Goal: Task Accomplishment & Management: Use online tool/utility

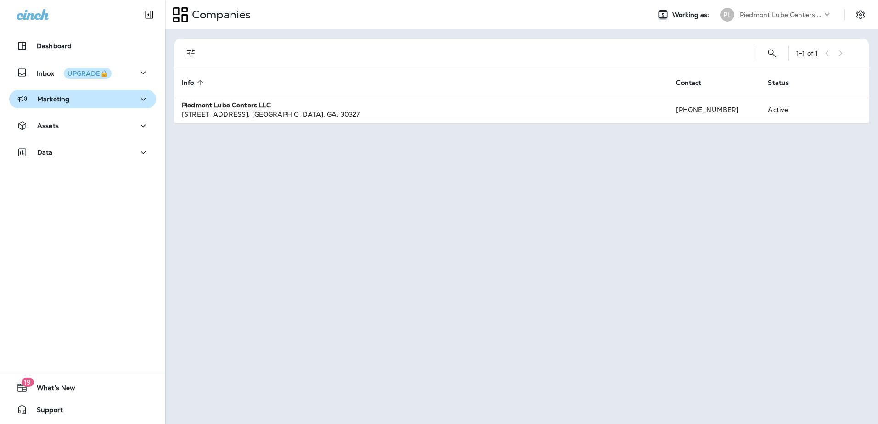
click at [68, 101] on p "Marketing" at bounding box center [53, 99] width 32 height 7
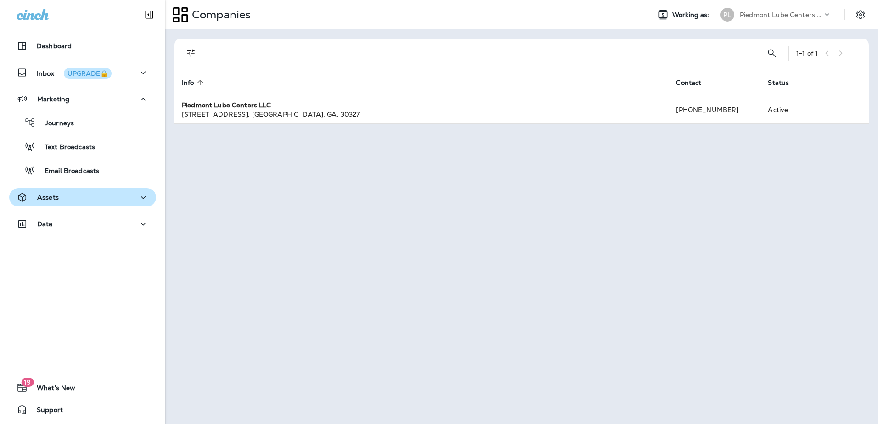
click at [50, 199] on p "Assets" at bounding box center [48, 197] width 22 height 7
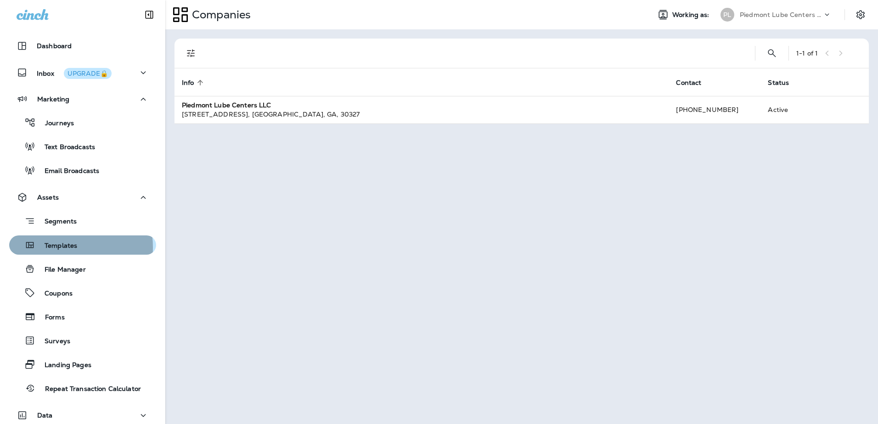
click at [58, 248] on p "Templates" at bounding box center [56, 246] width 42 height 9
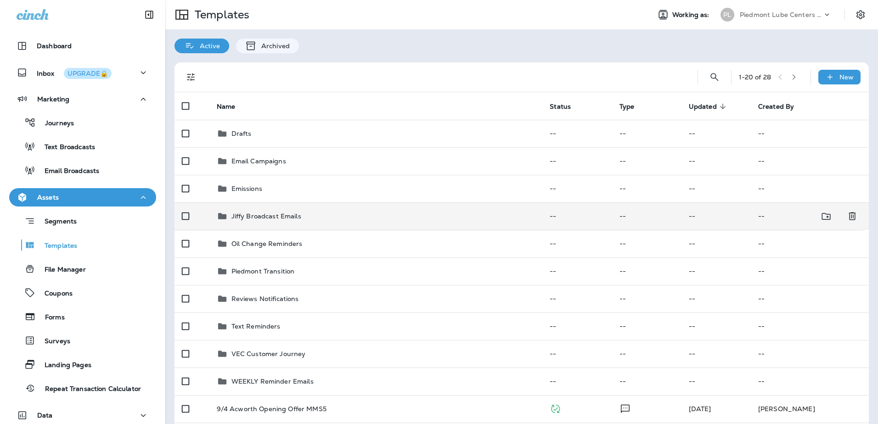
click at [276, 215] on p "Jiffy Broadcast Emails" at bounding box center [266, 216] width 70 height 7
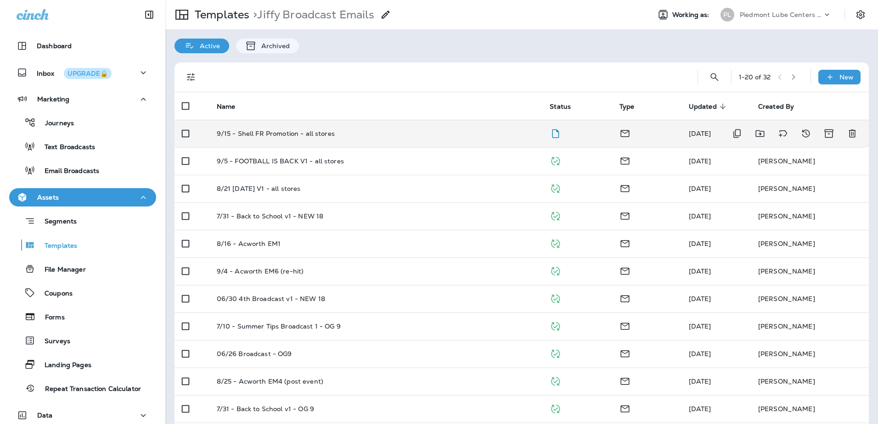
click at [273, 133] on p "9/15 - Shell FR Promotion - all stores" at bounding box center [276, 133] width 118 height 7
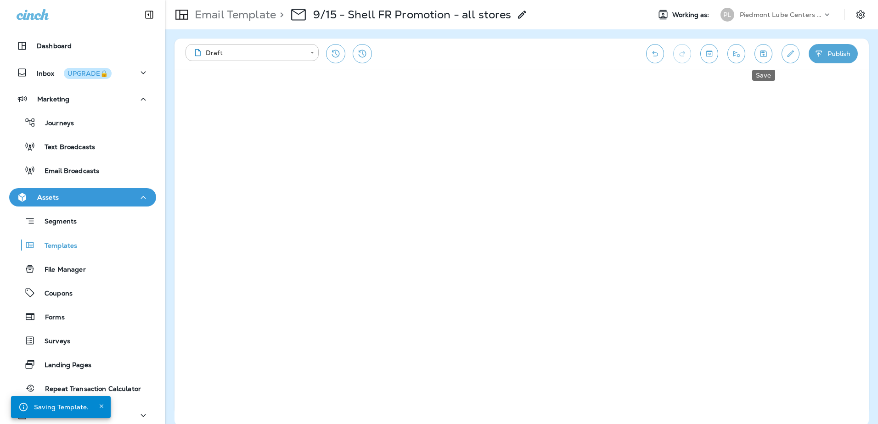
click at [763, 58] on button "Save" at bounding box center [764, 53] width 18 height 19
click at [763, 61] on button "Save" at bounding box center [764, 53] width 18 height 19
click at [769, 57] on button "Save" at bounding box center [764, 53] width 18 height 19
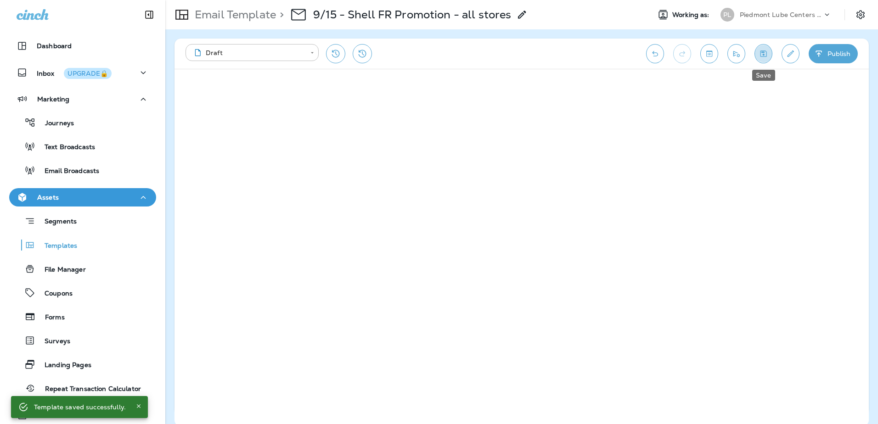
click at [766, 56] on icon "Save" at bounding box center [764, 53] width 10 height 9
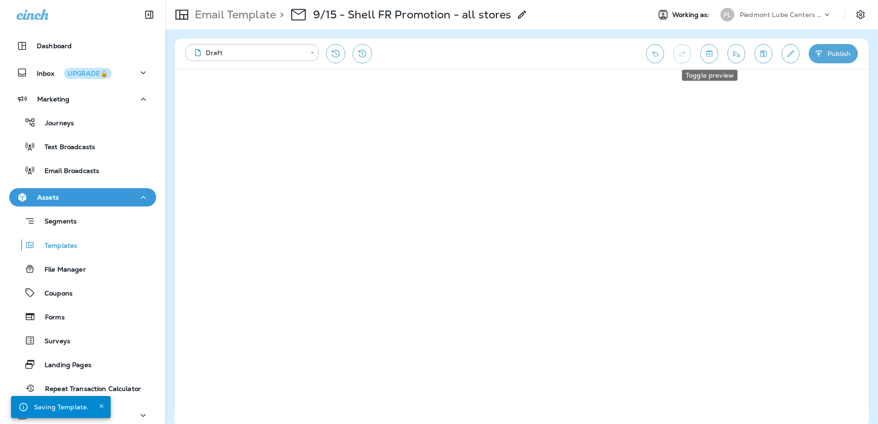
click at [708, 58] on icon "Toggle preview" at bounding box center [710, 53] width 10 height 9
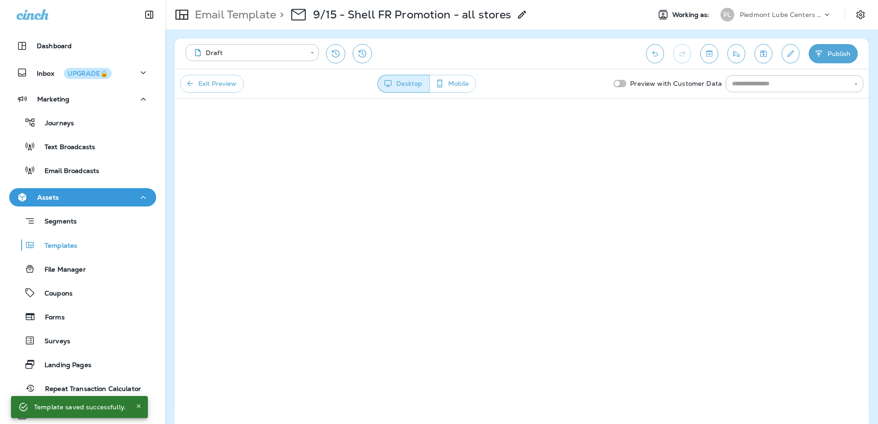
click at [462, 85] on button "Mobile" at bounding box center [452, 84] width 47 height 18
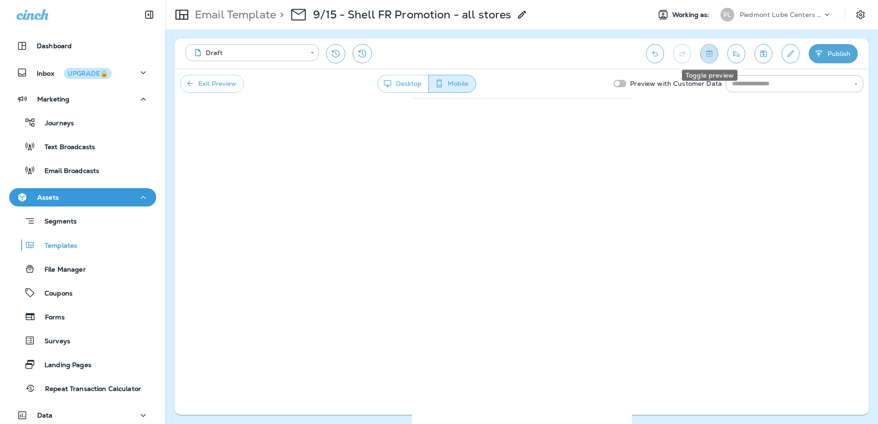
click at [714, 57] on icon "Toggle preview" at bounding box center [710, 53] width 10 height 9
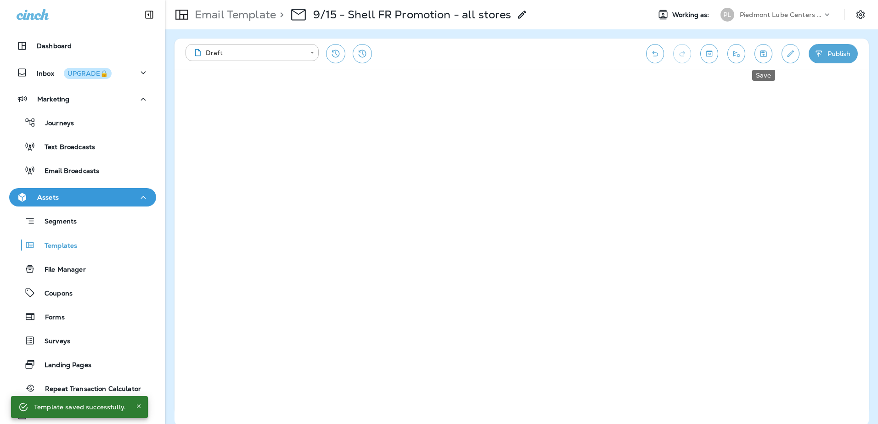
click at [765, 56] on icon "Save" at bounding box center [764, 54] width 6 height 6
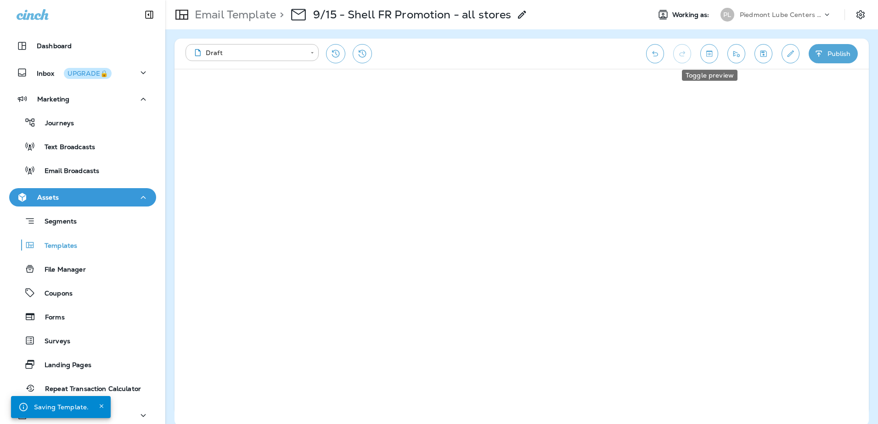
click at [712, 54] on icon "Toggle preview" at bounding box center [709, 54] width 6 height 6
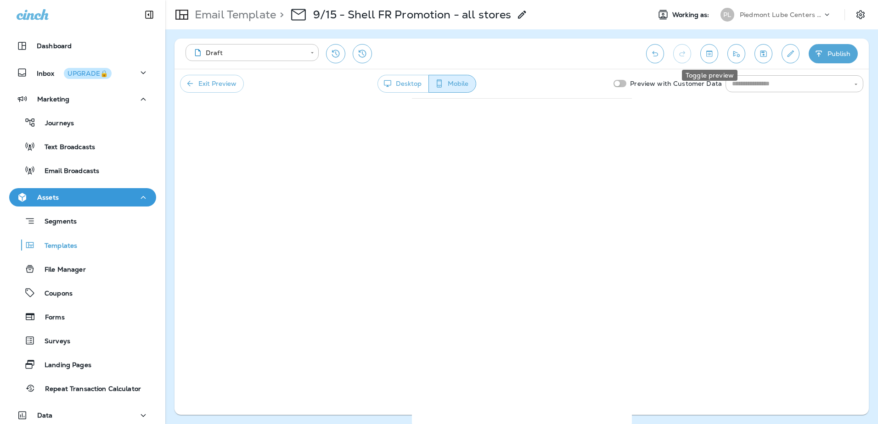
click at [709, 50] on icon "Toggle preview" at bounding box center [710, 53] width 10 height 9
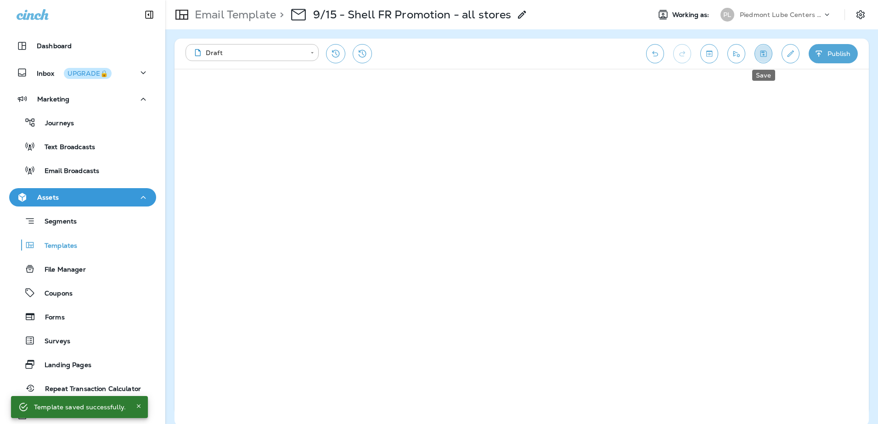
click at [757, 55] on button "Save" at bounding box center [764, 53] width 18 height 19
click at [767, 59] on button "Save" at bounding box center [764, 53] width 18 height 19
click at [764, 55] on icon "Save" at bounding box center [764, 54] width 6 height 6
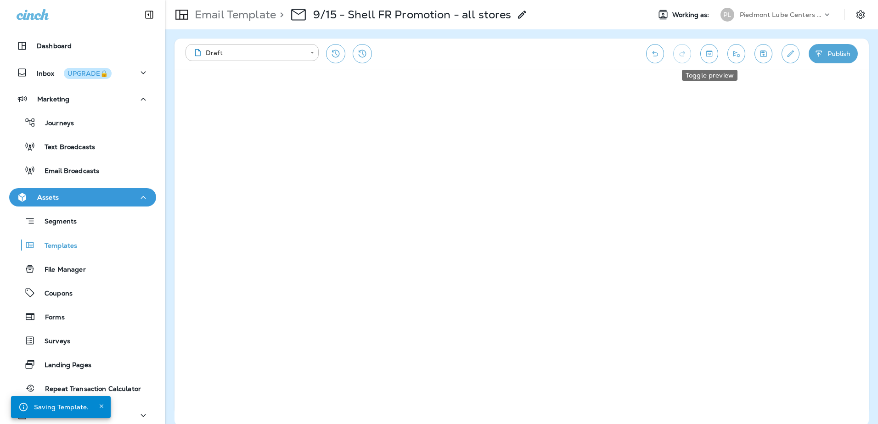
click at [712, 56] on icon "Toggle preview" at bounding box center [710, 53] width 10 height 9
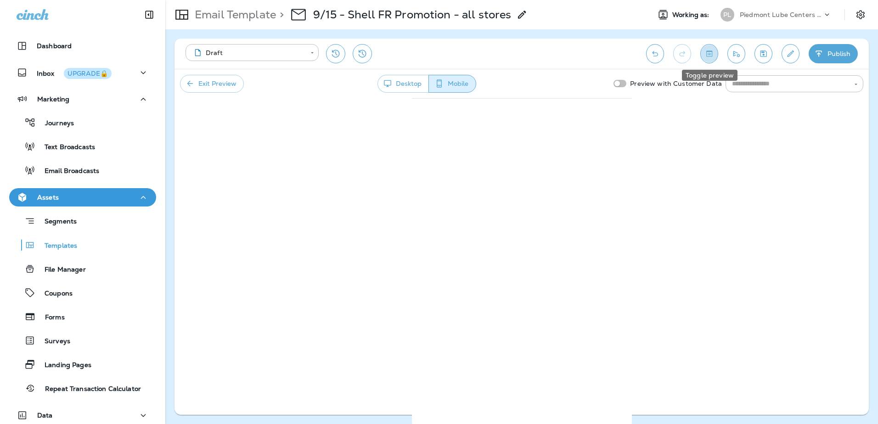
click at [709, 56] on icon "Toggle preview" at bounding box center [710, 53] width 10 height 9
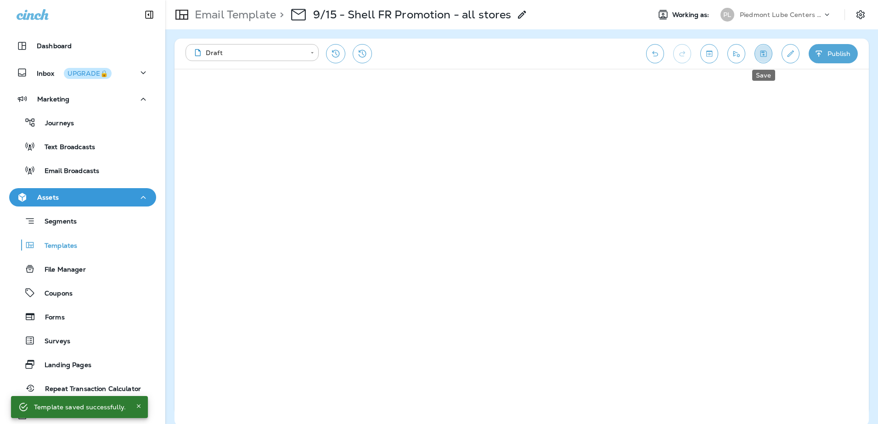
click at [757, 55] on button "Save" at bounding box center [764, 53] width 18 height 19
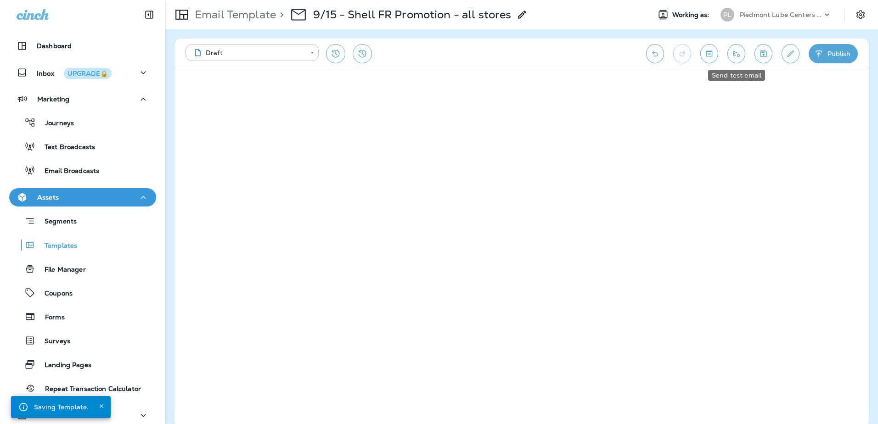
click at [736, 54] on icon "Send test email" at bounding box center [736, 54] width 6 height 6
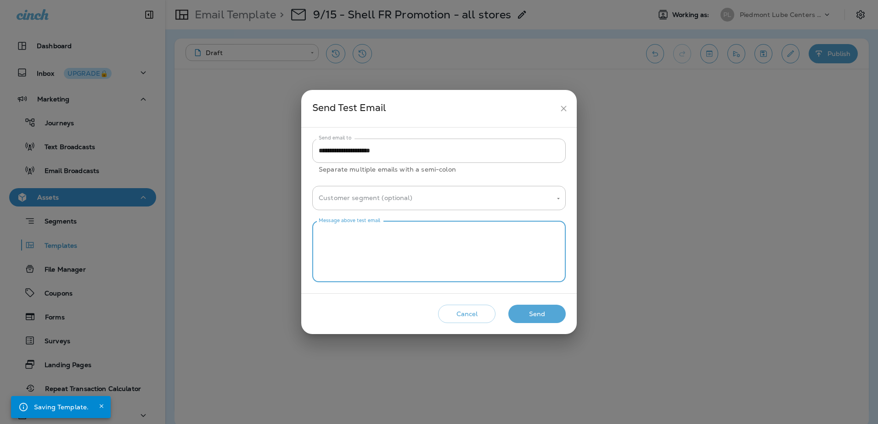
click at [366, 236] on textarea "Message above test email" at bounding box center [439, 252] width 241 height 46
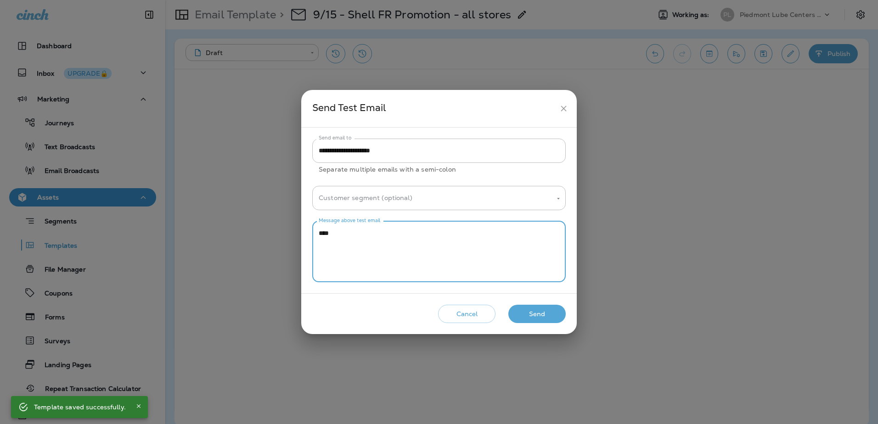
type textarea "****"
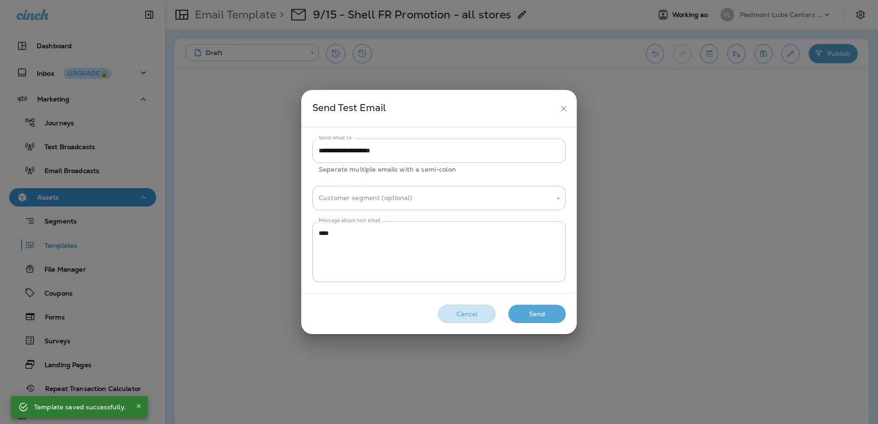
click at [476, 312] on button "Cancel" at bounding box center [466, 314] width 57 height 19
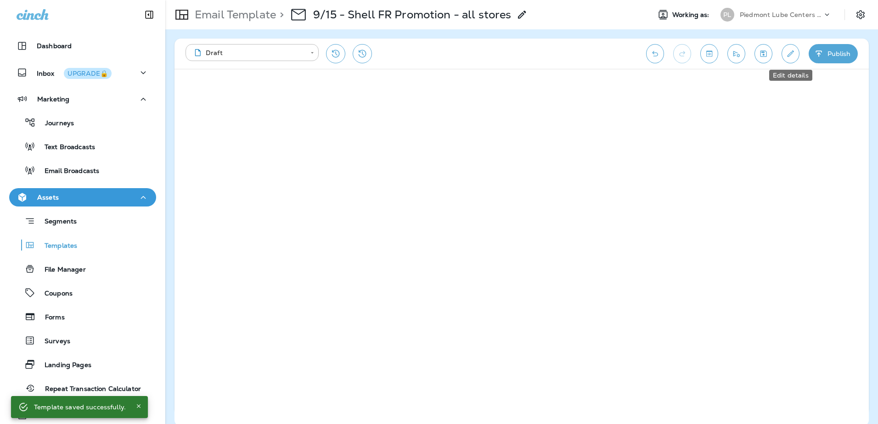
click at [787, 53] on icon "Edit details" at bounding box center [791, 53] width 10 height 9
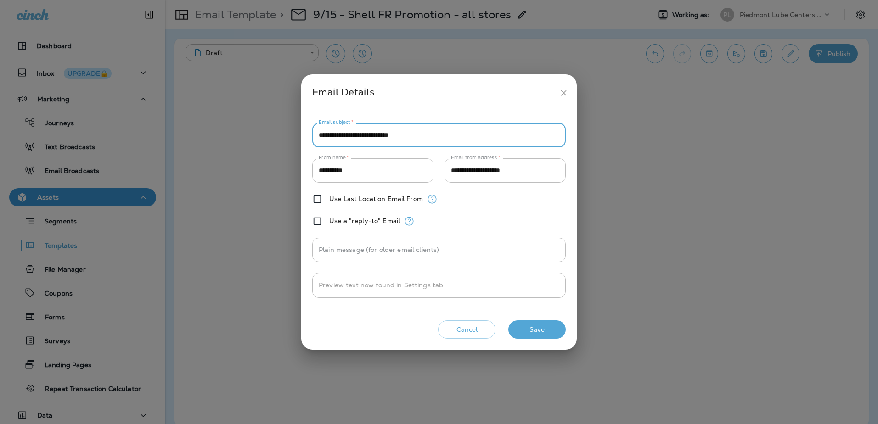
drag, startPoint x: 439, startPoint y: 136, endPoint x: 307, endPoint y: 135, distance: 132.3
click at [307, 135] on div "**********" at bounding box center [439, 210] width 276 height 197
drag, startPoint x: 359, startPoint y: 136, endPoint x: 407, endPoint y: 133, distance: 47.8
click at [407, 133] on input "**********" at bounding box center [439, 135] width 254 height 24
drag, startPoint x: 401, startPoint y: 135, endPoint x: 415, endPoint y: 134, distance: 14.2
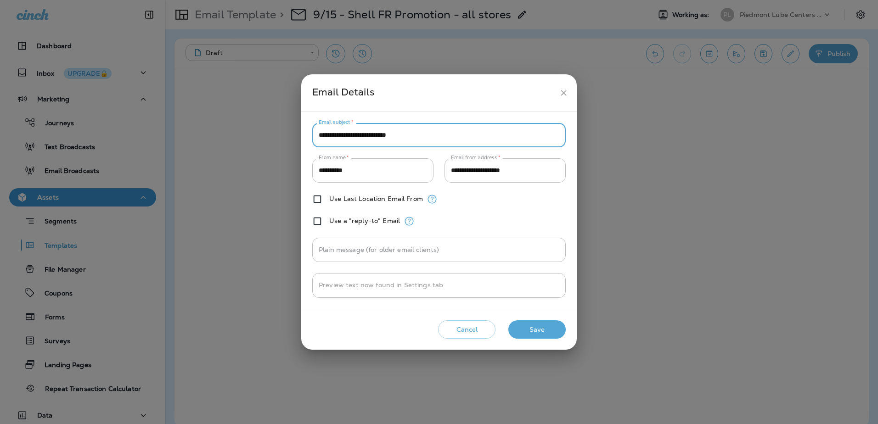
click at [415, 134] on input "**********" at bounding box center [439, 135] width 254 height 24
type input "**********"
click at [539, 334] on button "Save" at bounding box center [536, 330] width 57 height 19
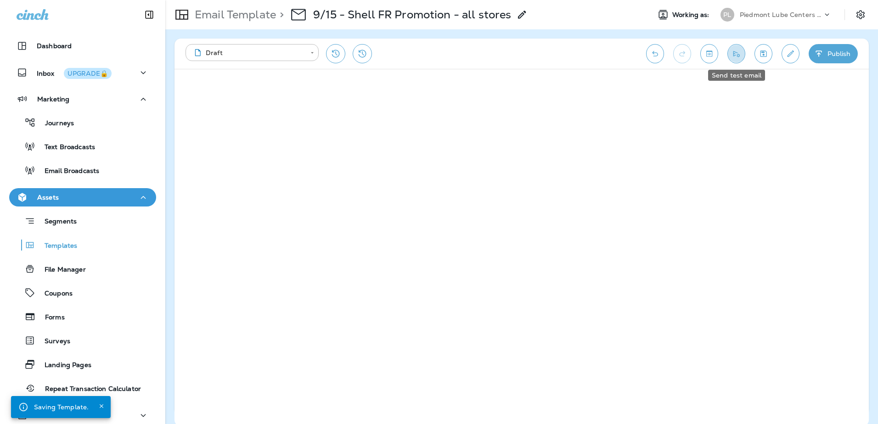
click at [739, 55] on icon "Send test email" at bounding box center [736, 54] width 6 height 6
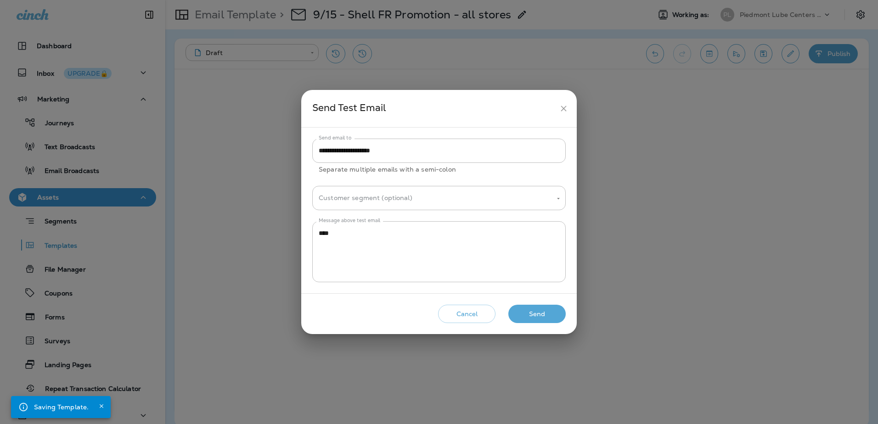
click at [526, 310] on button "Send" at bounding box center [536, 314] width 57 height 19
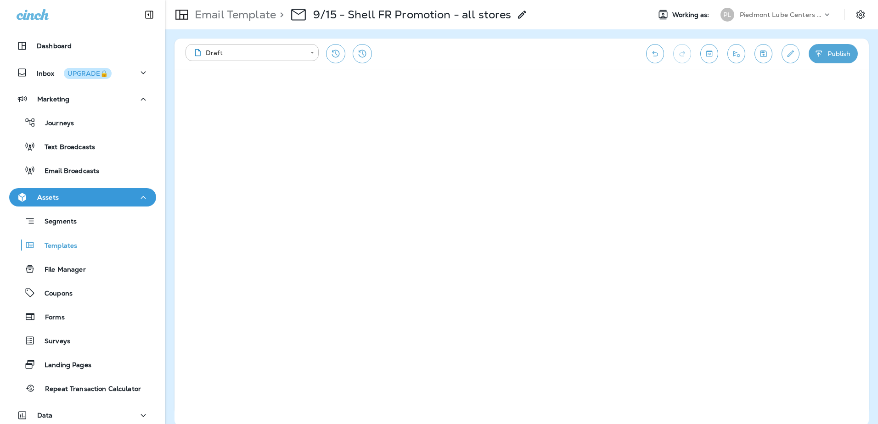
click at [767, 54] on icon "Save" at bounding box center [764, 53] width 10 height 9
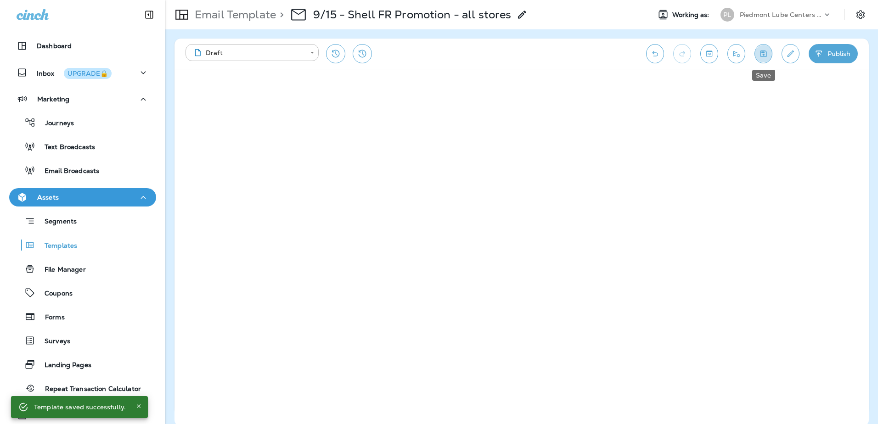
click at [767, 56] on icon "Save" at bounding box center [764, 54] width 6 height 6
click at [767, 54] on icon "Save" at bounding box center [764, 53] width 10 height 9
click at [765, 55] on icon "Save" at bounding box center [764, 53] width 10 height 9
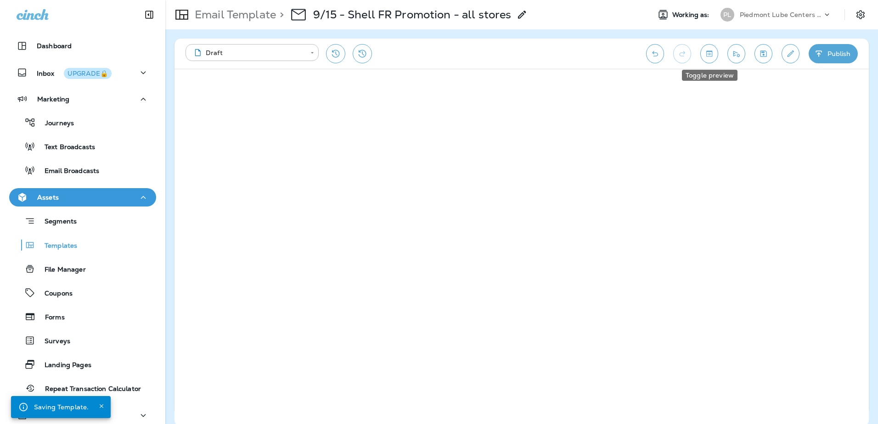
click at [709, 55] on icon "Toggle preview" at bounding box center [710, 53] width 10 height 9
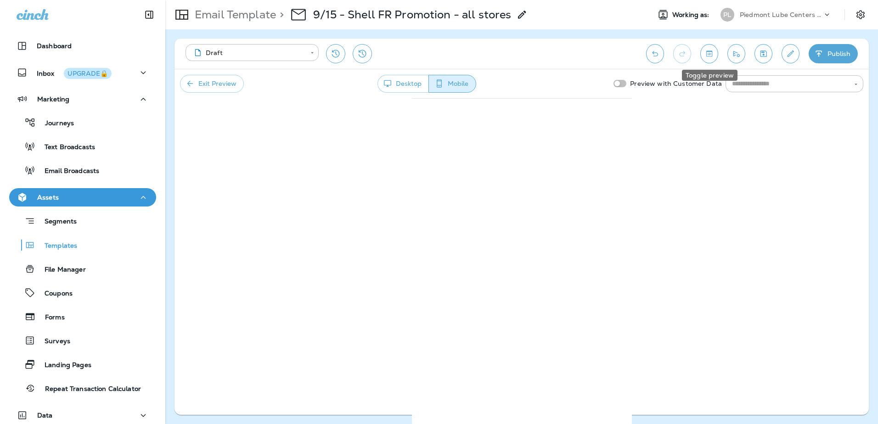
click at [706, 56] on icon "Toggle preview" at bounding box center [710, 53] width 10 height 9
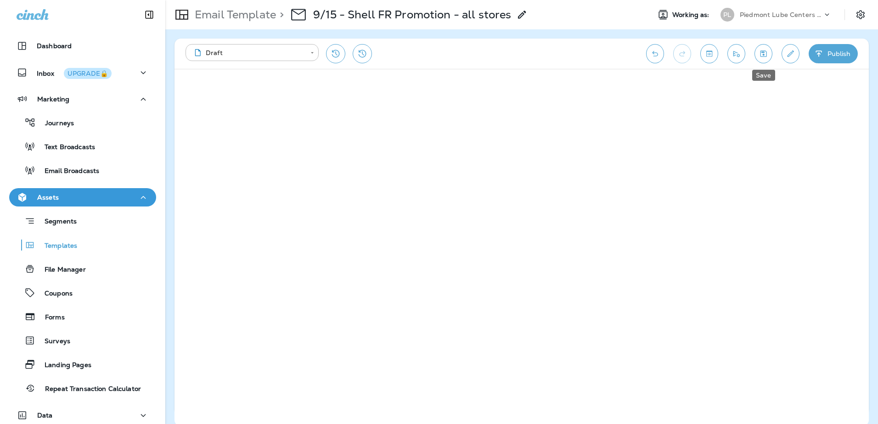
click at [760, 53] on icon "Save" at bounding box center [764, 53] width 10 height 9
click at [737, 56] on icon "Send test email" at bounding box center [737, 53] width 10 height 9
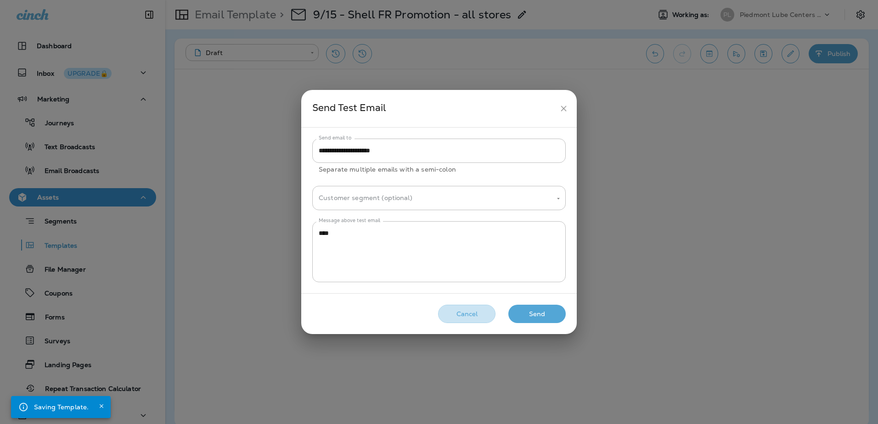
click at [457, 316] on button "Cancel" at bounding box center [466, 314] width 57 height 19
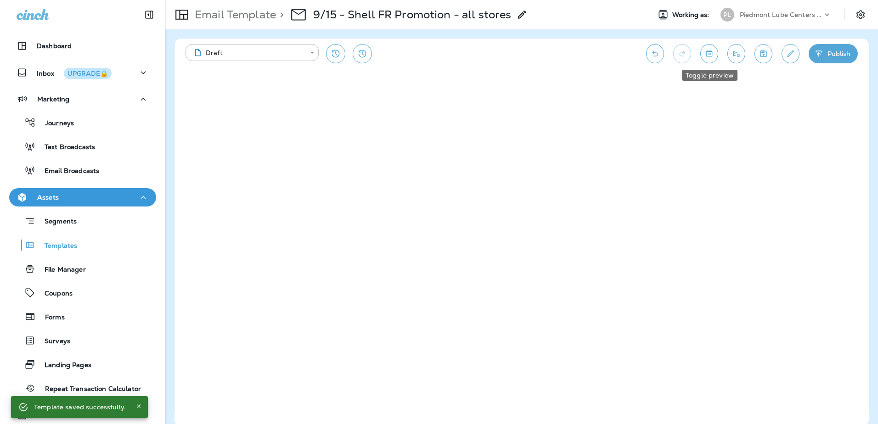
click at [709, 60] on button "Toggle preview" at bounding box center [709, 53] width 18 height 19
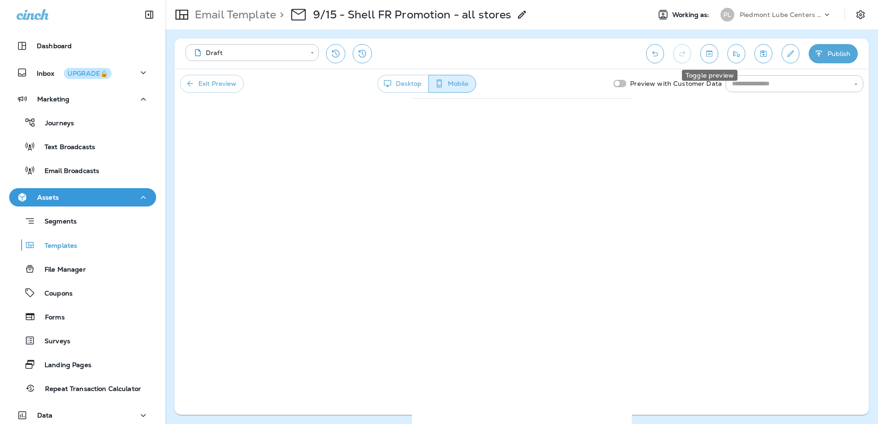
click at [705, 55] on icon "Toggle preview" at bounding box center [710, 53] width 10 height 9
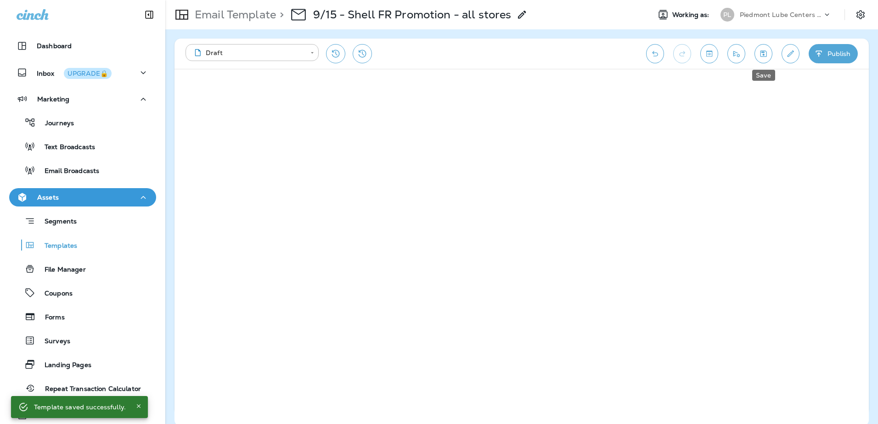
click at [767, 52] on icon "Save" at bounding box center [764, 54] width 6 height 6
click at [759, 53] on icon "Save" at bounding box center [764, 53] width 10 height 9
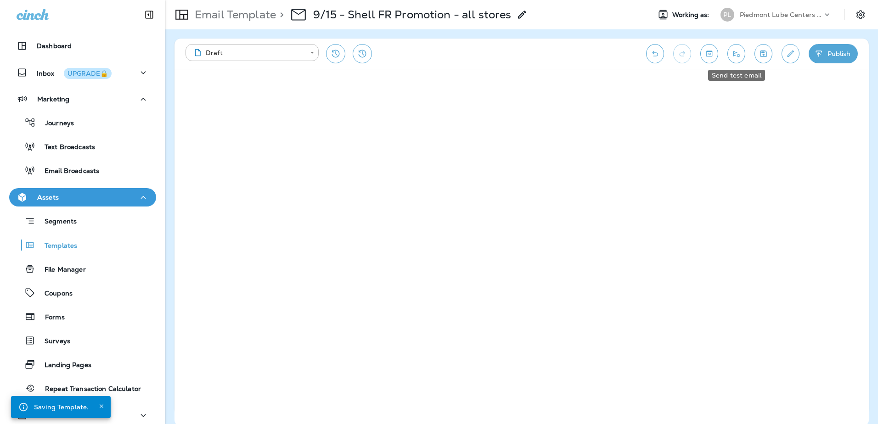
click at [737, 57] on icon "Send test email" at bounding box center [737, 53] width 10 height 9
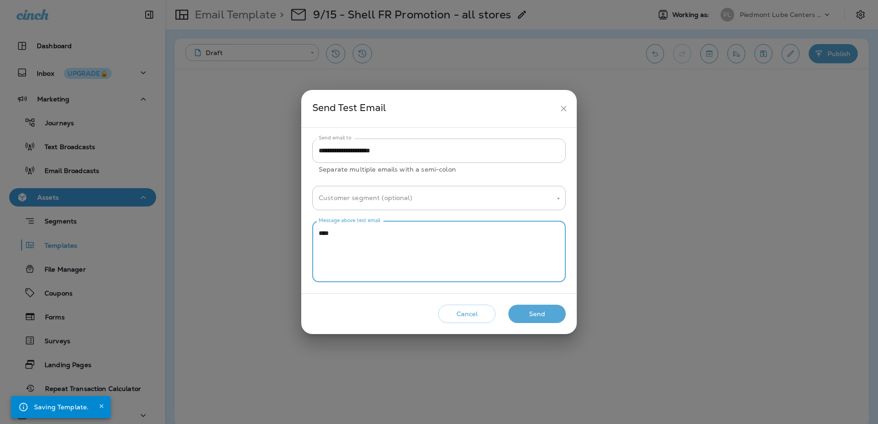
click at [414, 235] on textarea "****" at bounding box center [439, 252] width 241 height 46
type textarea "******"
click at [522, 310] on button "Send" at bounding box center [536, 314] width 57 height 19
